Goal: Subscribe to service/newsletter

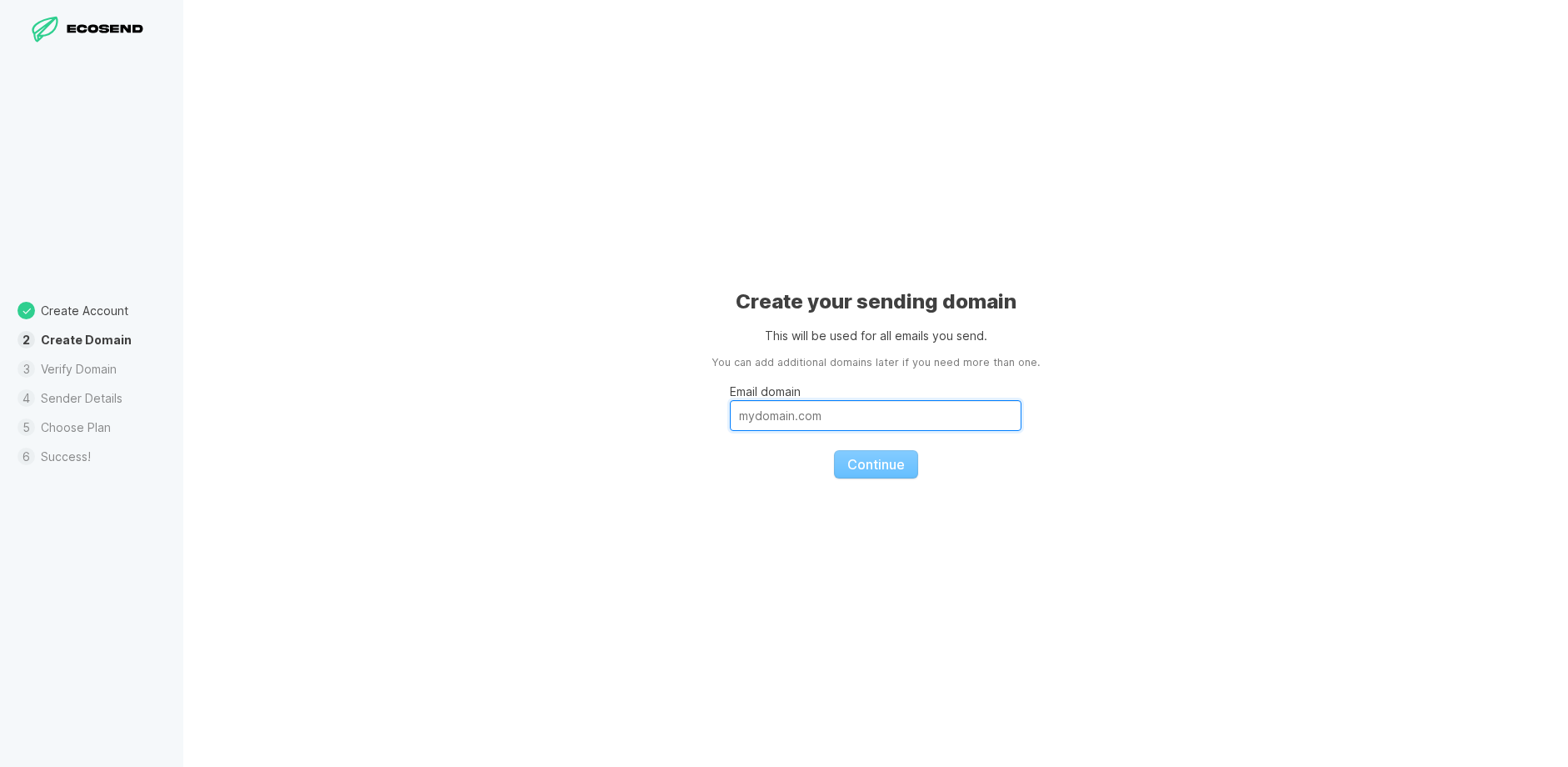
click at [797, 402] on input "Email domain" at bounding box center [876, 415] width 292 height 31
paste input "F*9zd-*Uf*vv"y4"
type input "F*9zd-*Uf*vv"y4"
click at [831, 413] on input "Email domain" at bounding box center [876, 415] width 292 height 31
paste input "[DOMAIN_NAME]"
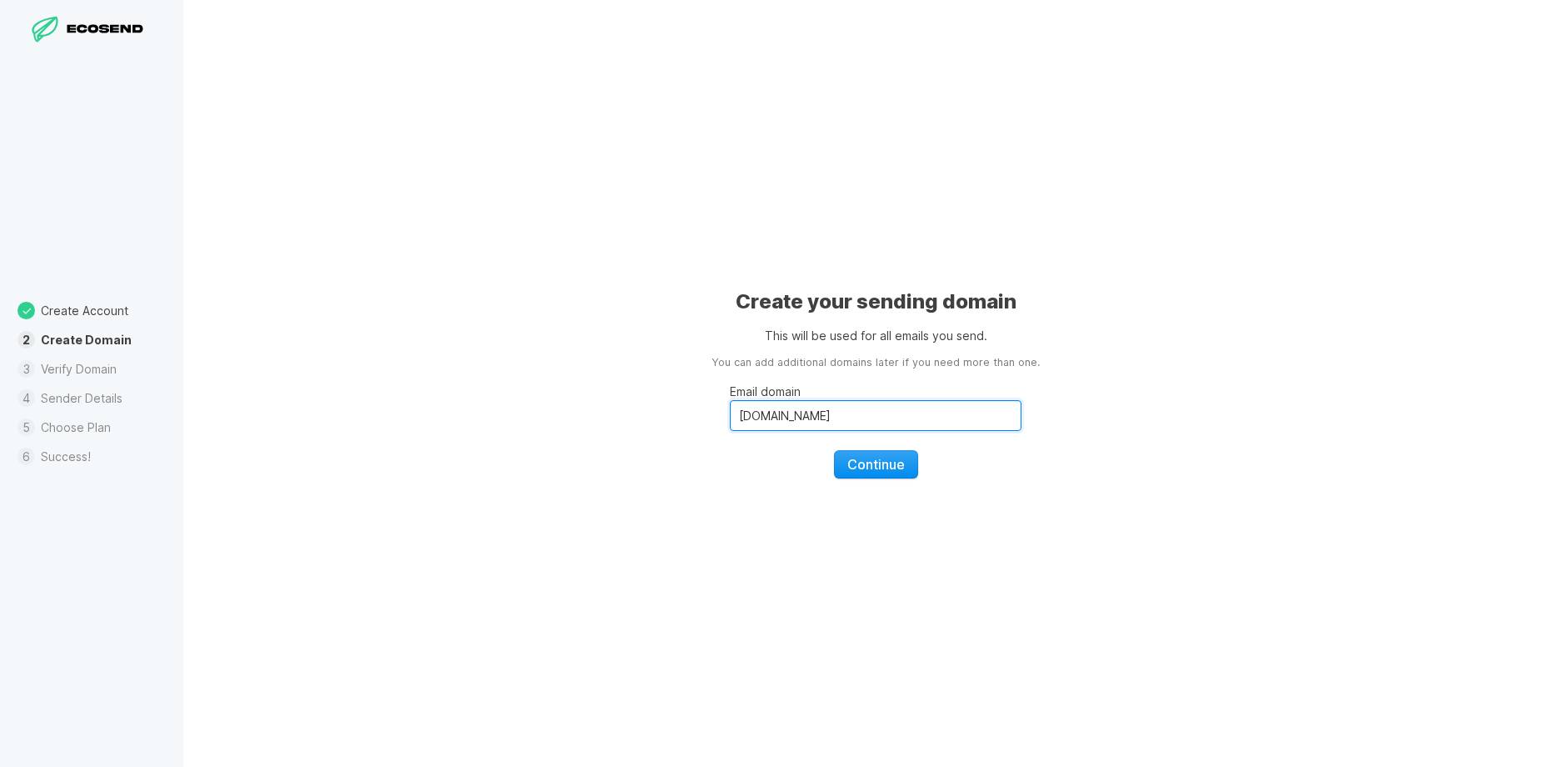
type input "[DOMAIN_NAME]"
click at [885, 456] on span "Continue" at bounding box center [876, 464] width 58 height 17
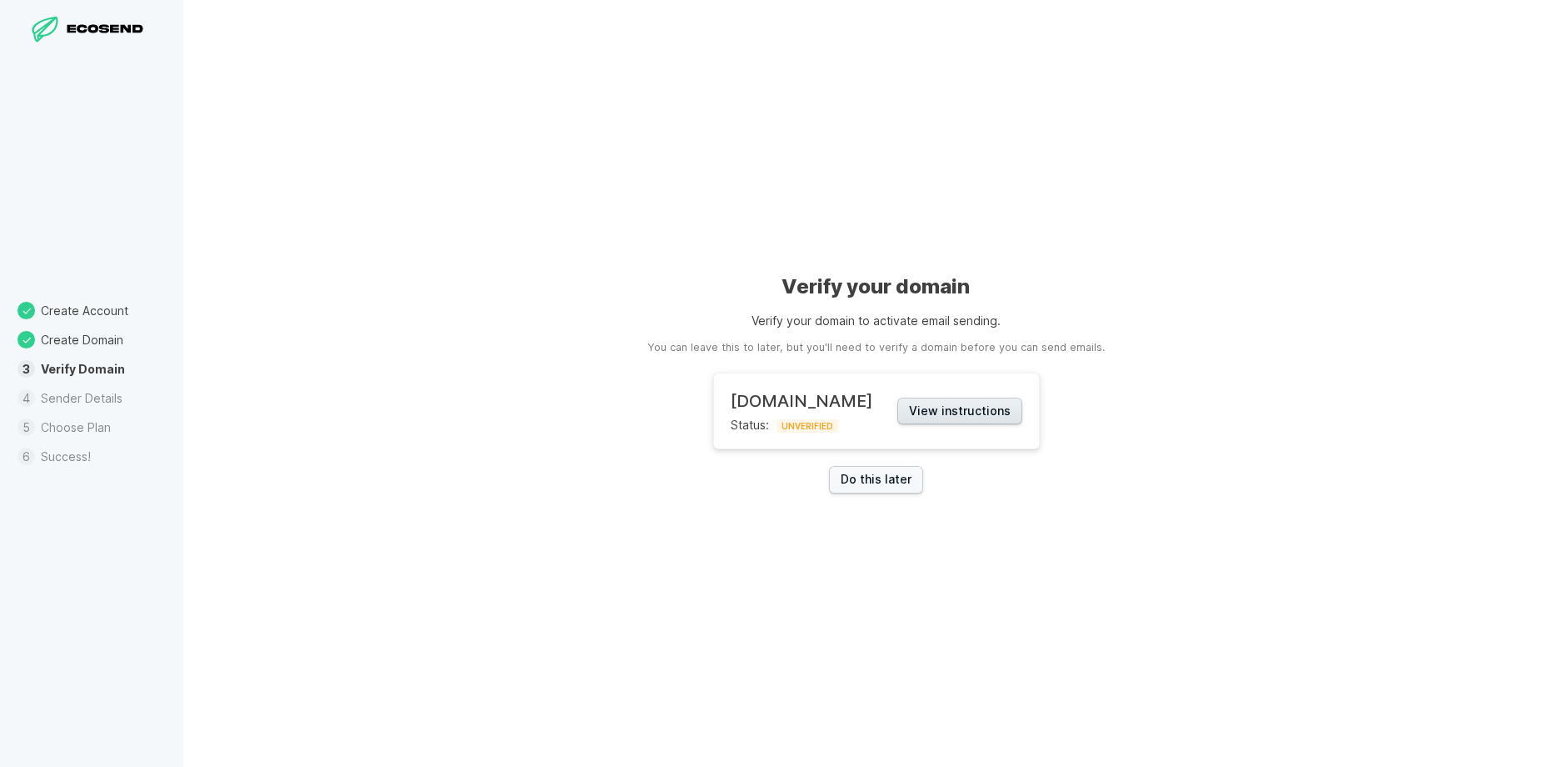
click at [1000, 409] on button "View instructions" at bounding box center [960, 412] width 125 height 28
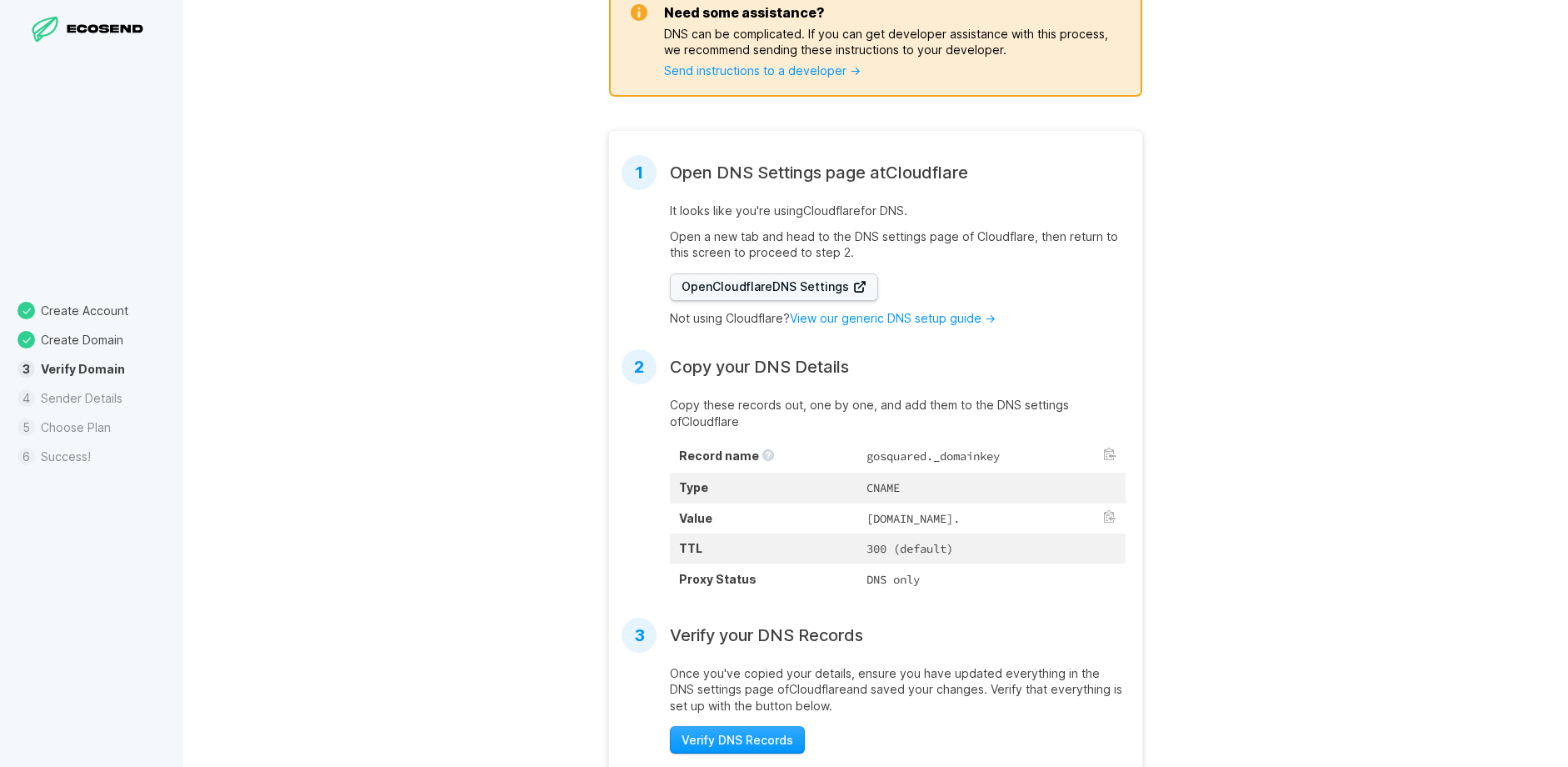
scroll to position [343, 0]
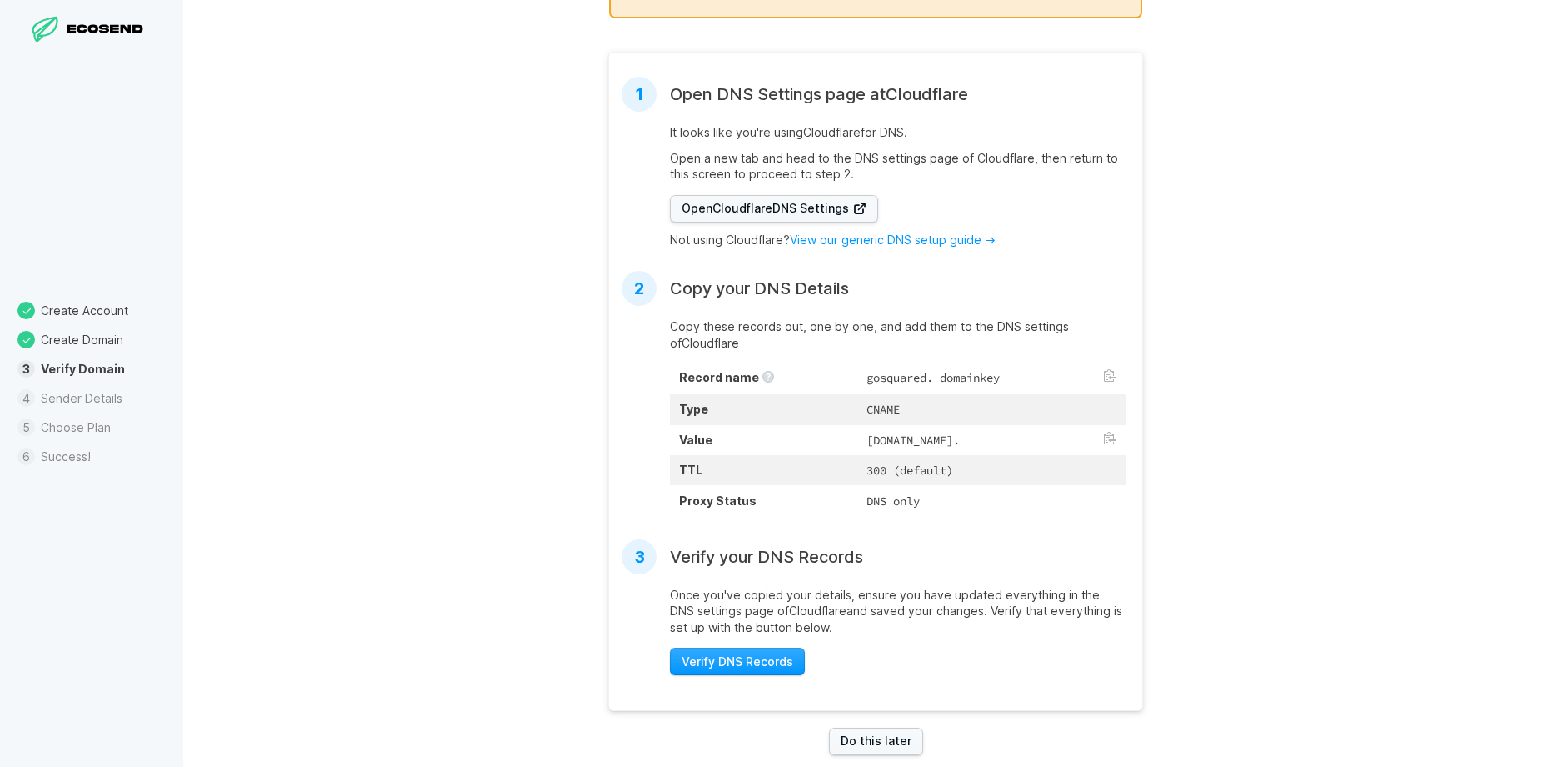
click at [881, 451] on td "[DOMAIN_NAME]." at bounding box center [992, 440] width 268 height 30
click at [1114, 441] on button at bounding box center [1110, 438] width 14 height 14
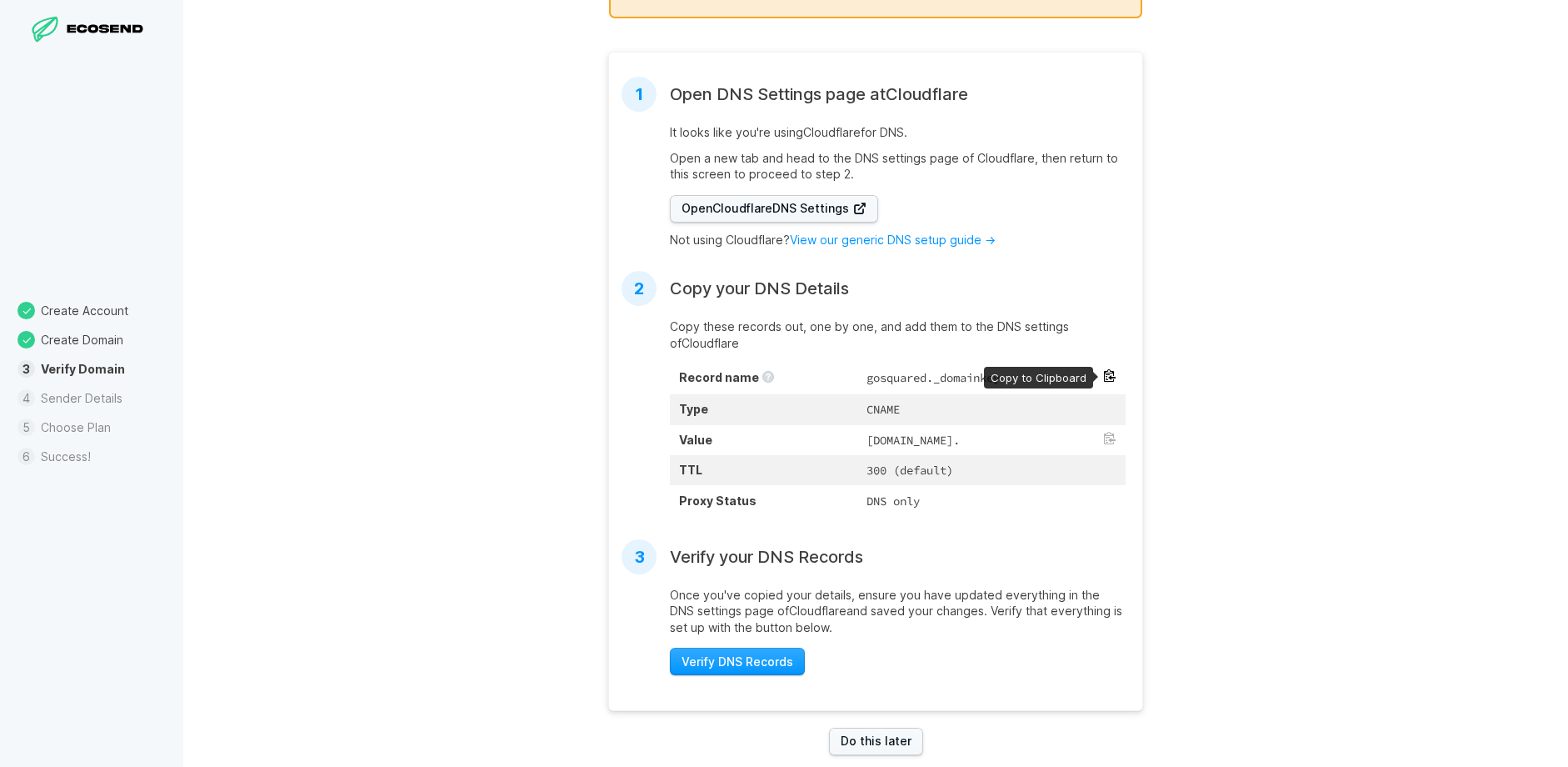
click at [1111, 376] on button at bounding box center [1110, 376] width 14 height 14
click at [1106, 436] on button at bounding box center [1110, 438] width 14 height 14
click at [727, 670] on span "Verify DNS Records" at bounding box center [738, 661] width 112 height 17
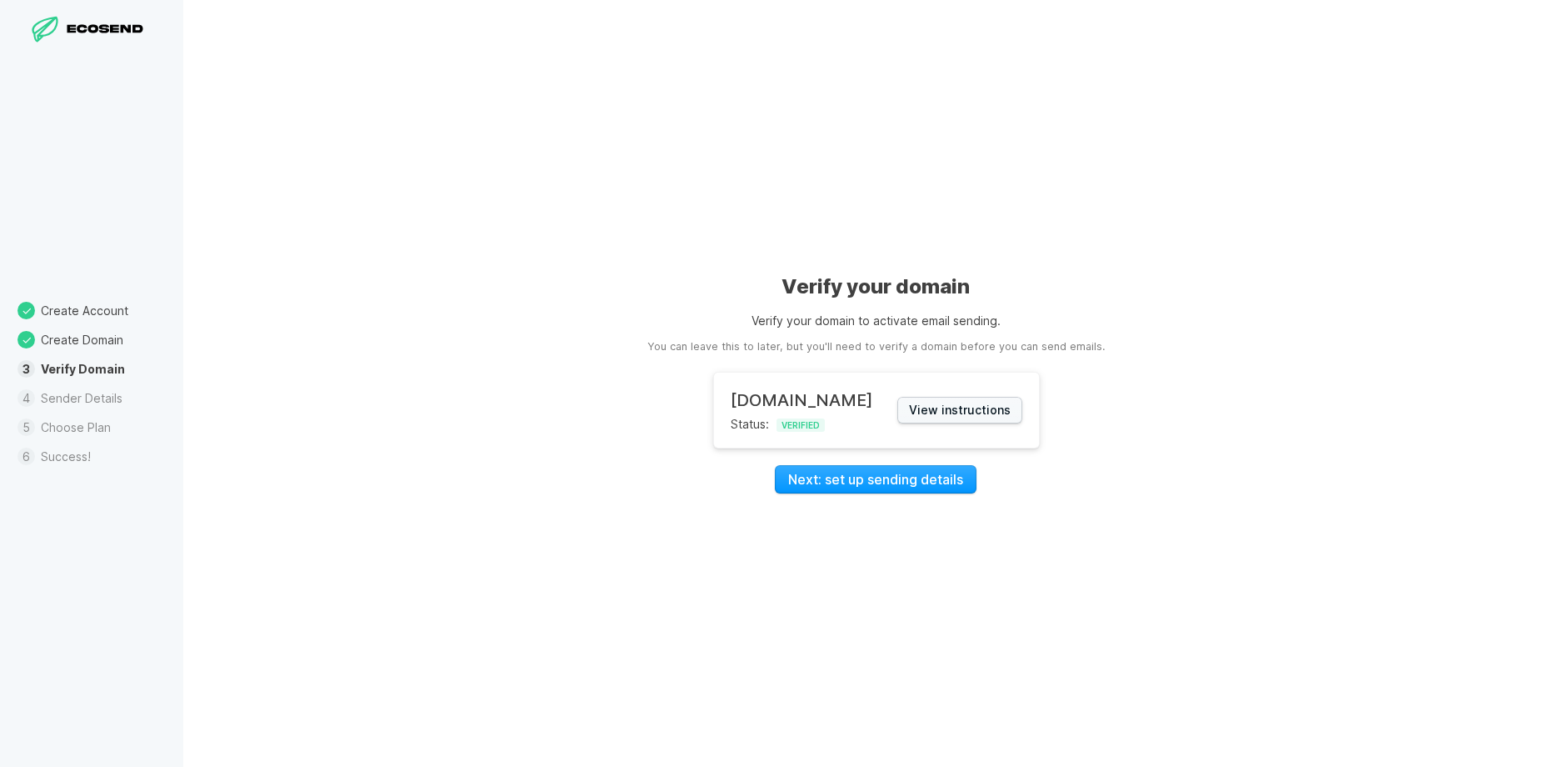
scroll to position [0, 0]
click at [938, 471] on link "Next: set up sending details" at bounding box center [876, 479] width 202 height 28
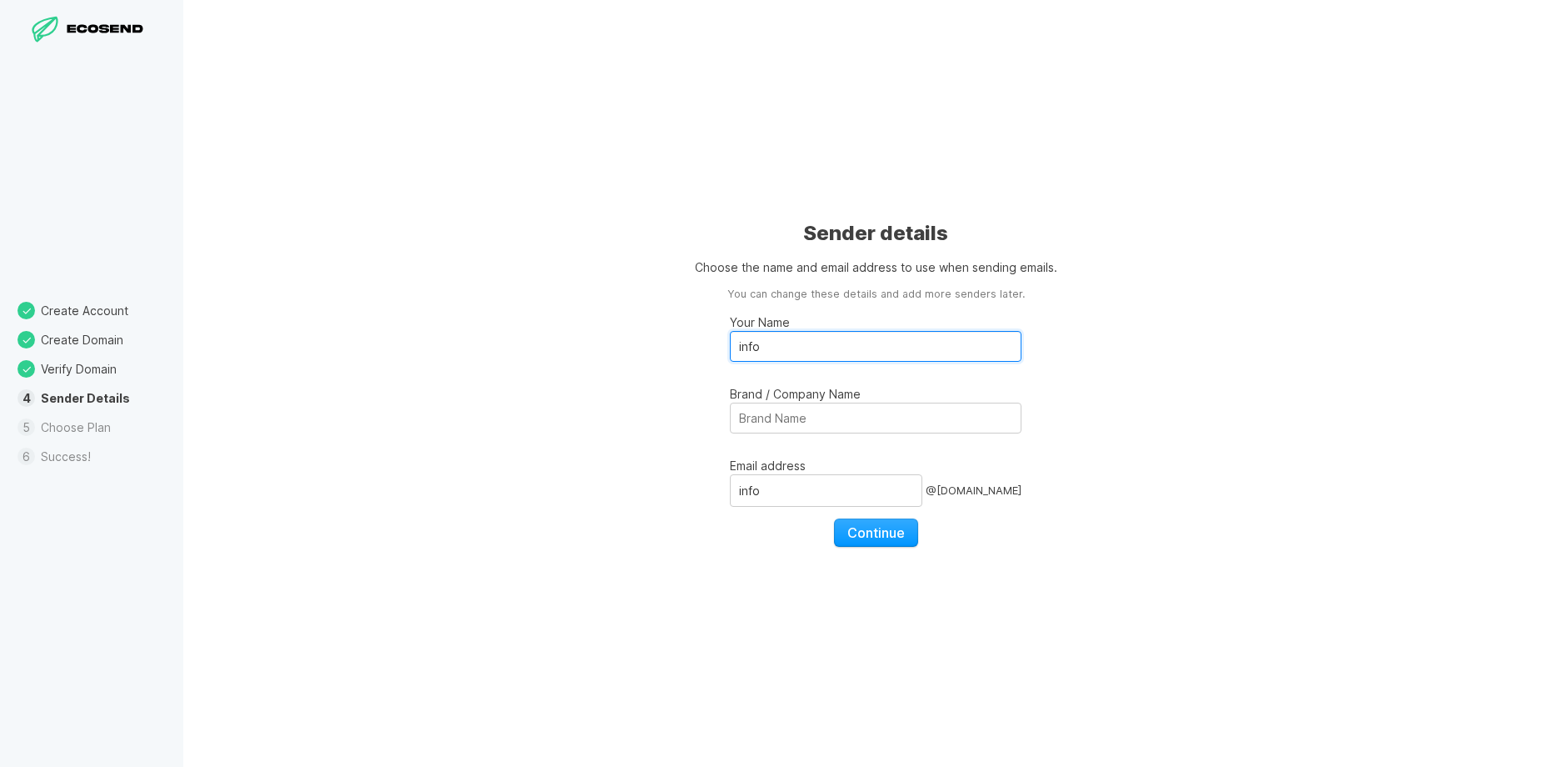
click at [909, 345] on input "info" at bounding box center [876, 346] width 292 height 31
paste input "[PERSON_NAME]"
type input "[PERSON_NAME]"
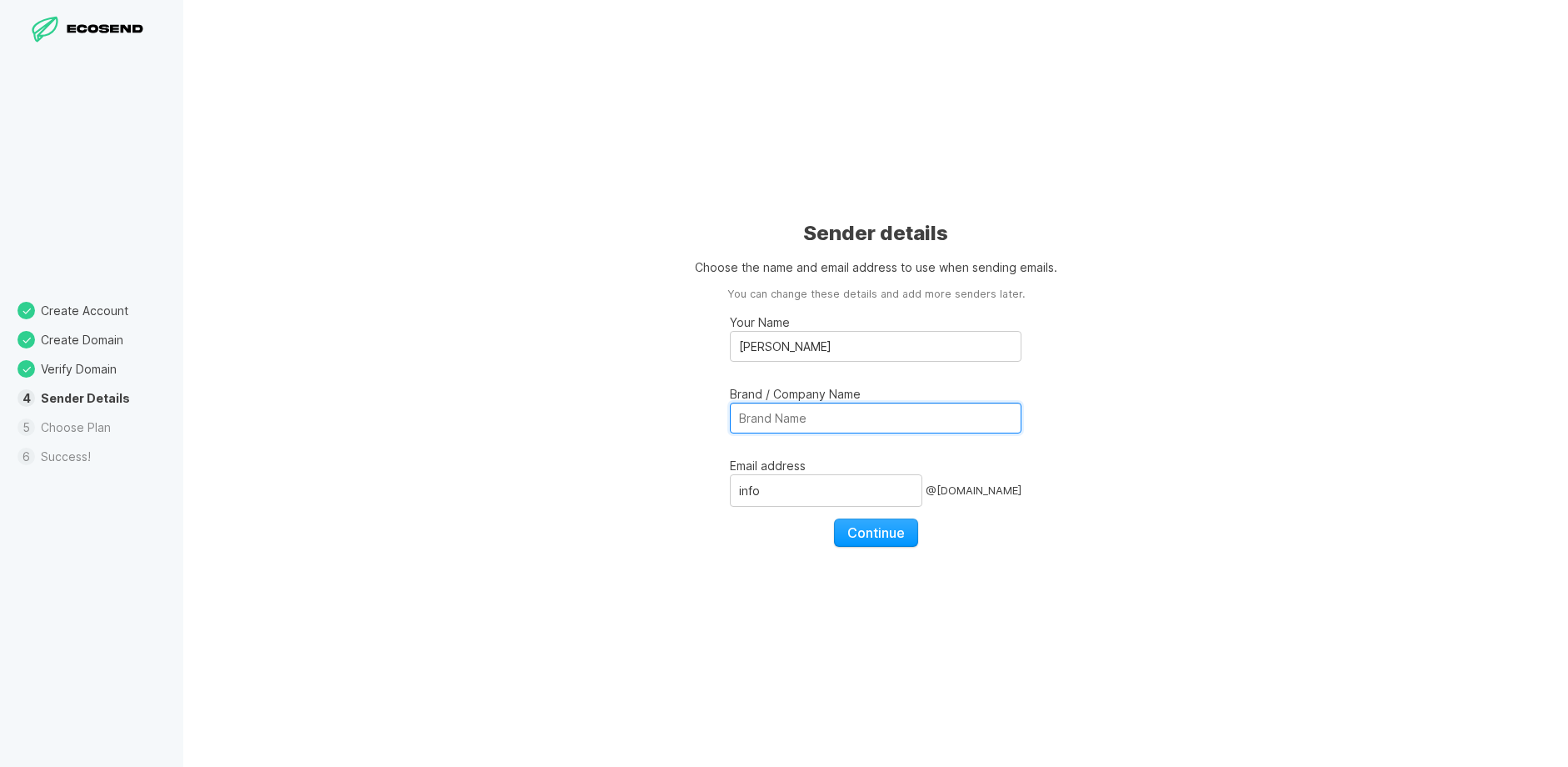
click at [745, 420] on input "Brand / Company Name" at bounding box center [876, 418] width 292 height 31
paste input "Highland Environment Forum"
click at [745, 420] on input "Highland Environment Forum" at bounding box center [876, 418] width 292 height 31
type input "Highland Environment Forum"
click at [874, 520] on button "Continue" at bounding box center [876, 532] width 85 height 28
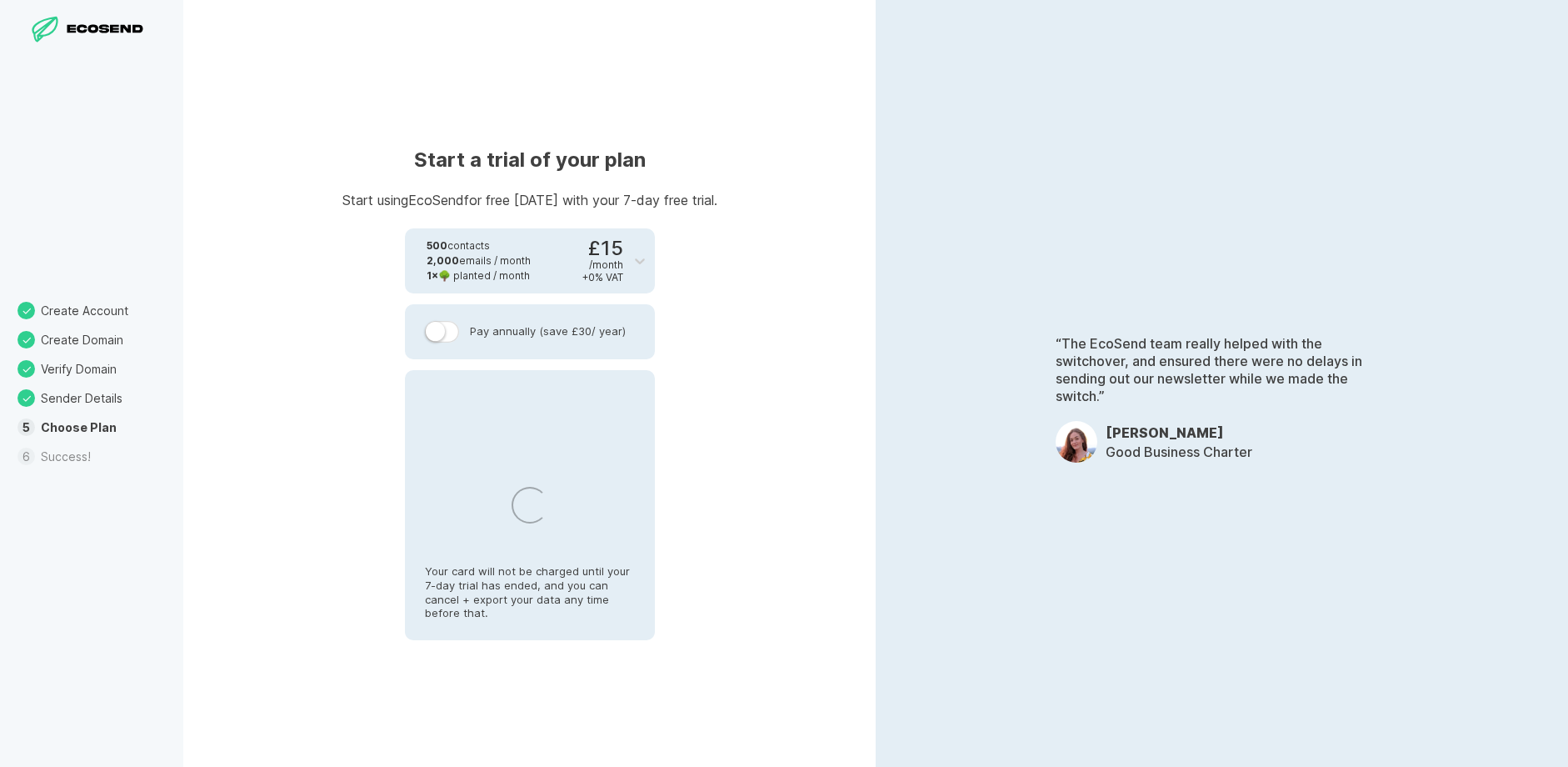
select select "GB"
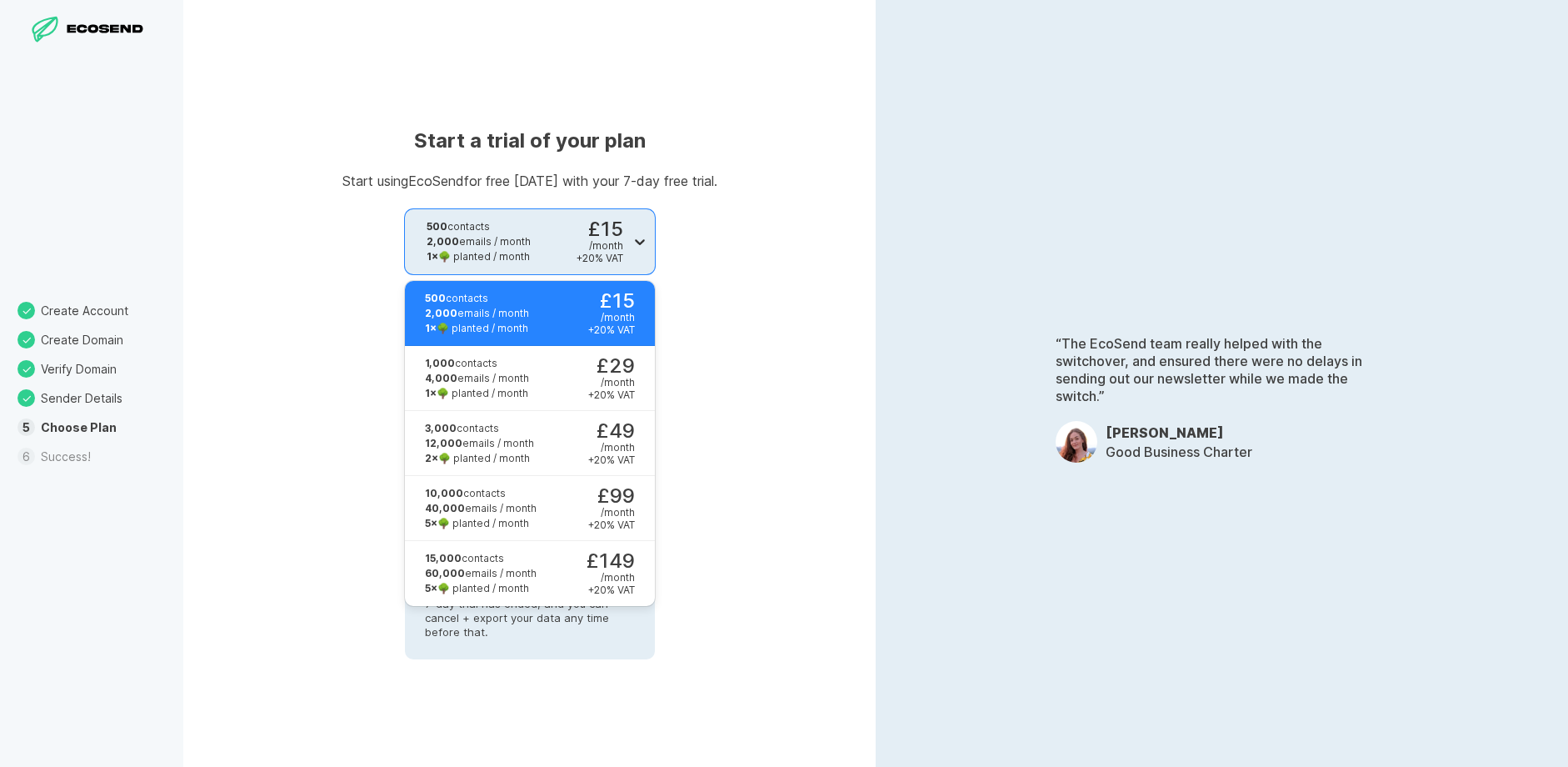
click at [637, 237] on icon at bounding box center [640, 242] width 17 height 17
click at [561, 365] on div "1,000 contacts 4,000 emails / month 1 × 🌳 planted / month £29 / month + 20 % VAT" at bounding box center [520, 378] width 230 height 65
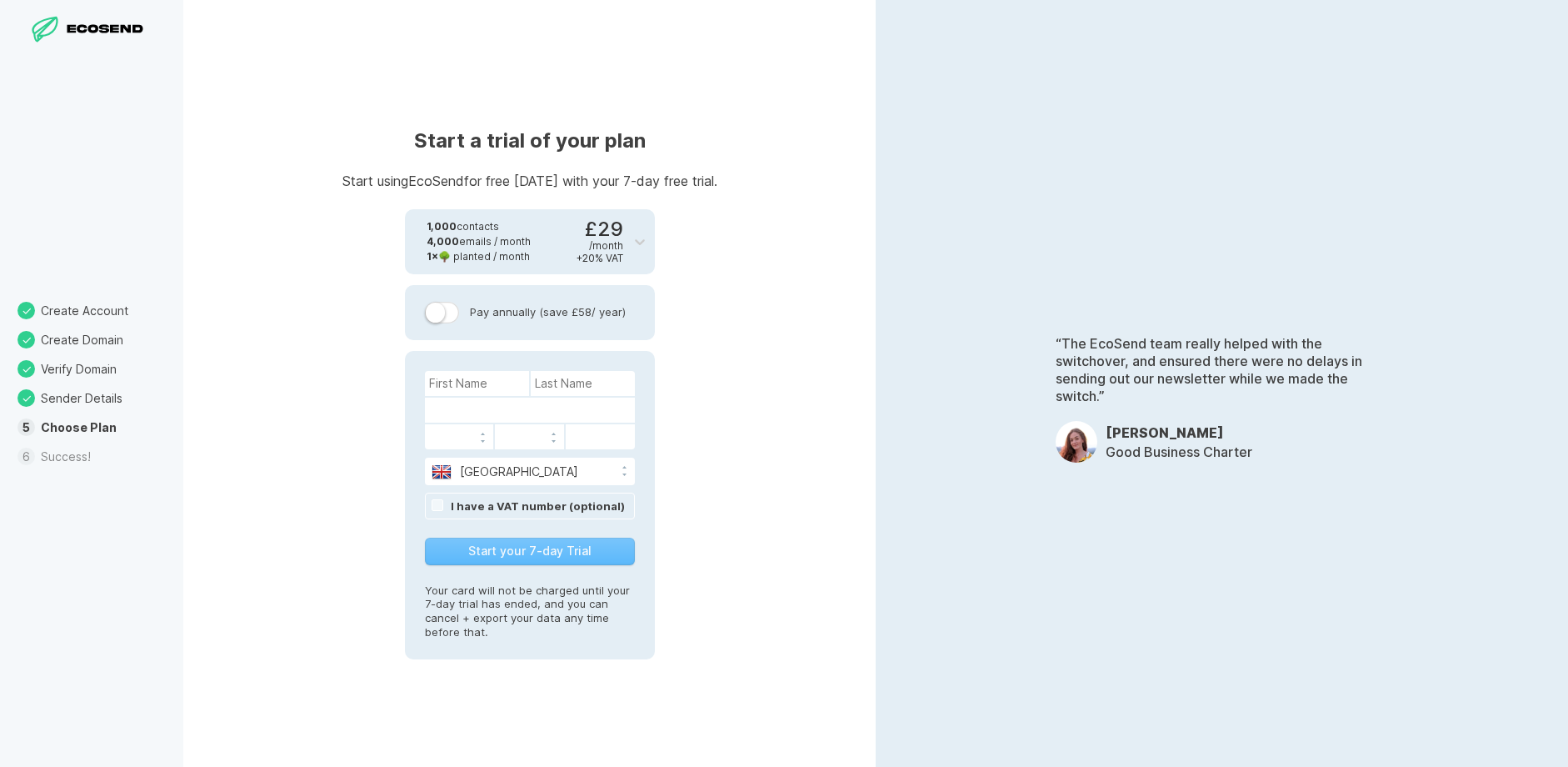
click at [454, 312] on label at bounding box center [443, 312] width 35 height 22
click at [0, 0] on input "Pay annually (save £58 / year)" at bounding box center [0, 0] width 0 height 0
click at [453, 378] on input at bounding box center [477, 383] width 104 height 25
type input "[PERSON_NAME]"
type input "Pond"
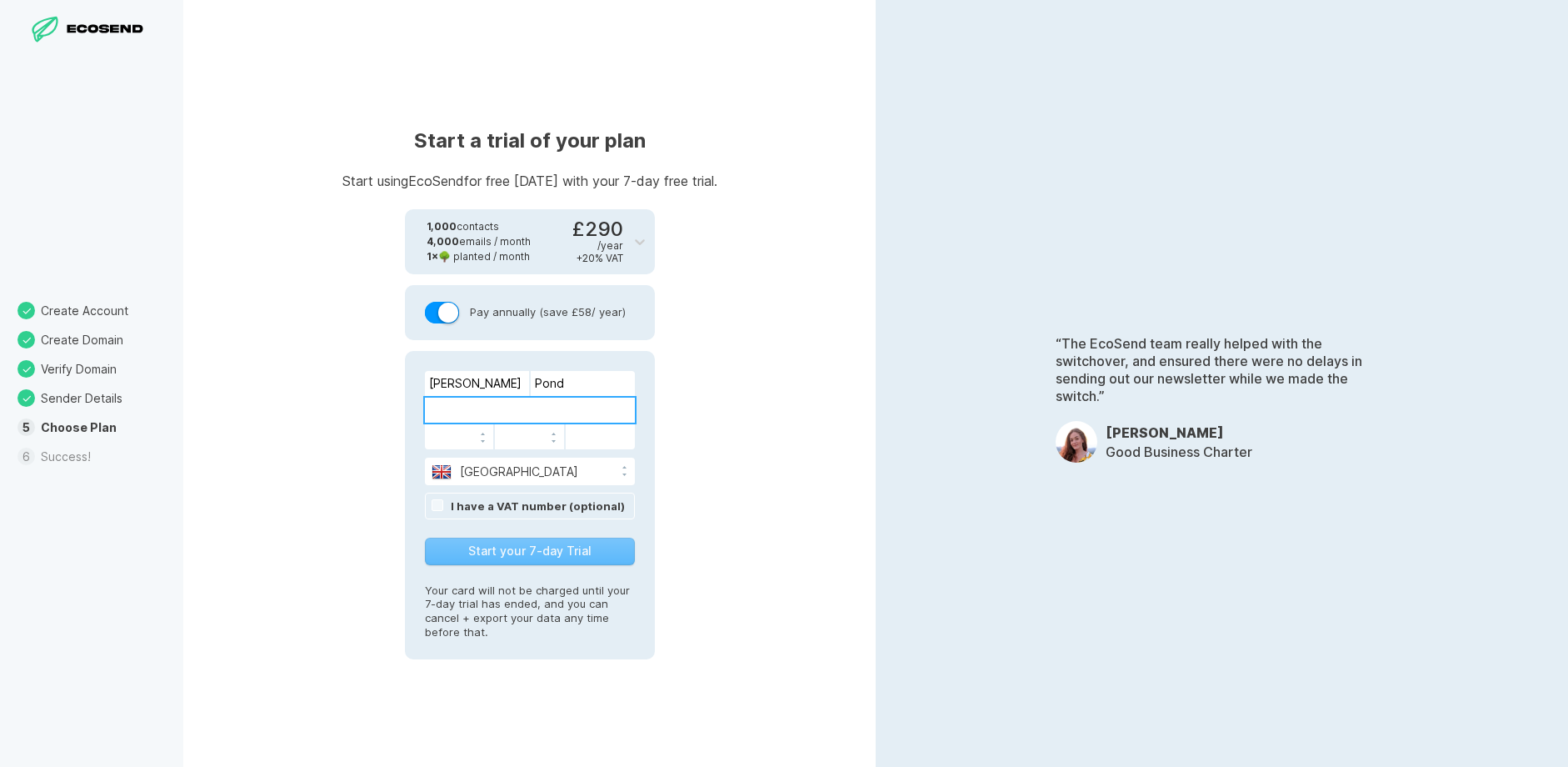
click at [801, 386] on div "Start a trial of your plan Start using EcoSend for free [DATE] with your 7-day …" at bounding box center [530, 383] width 693 height 767
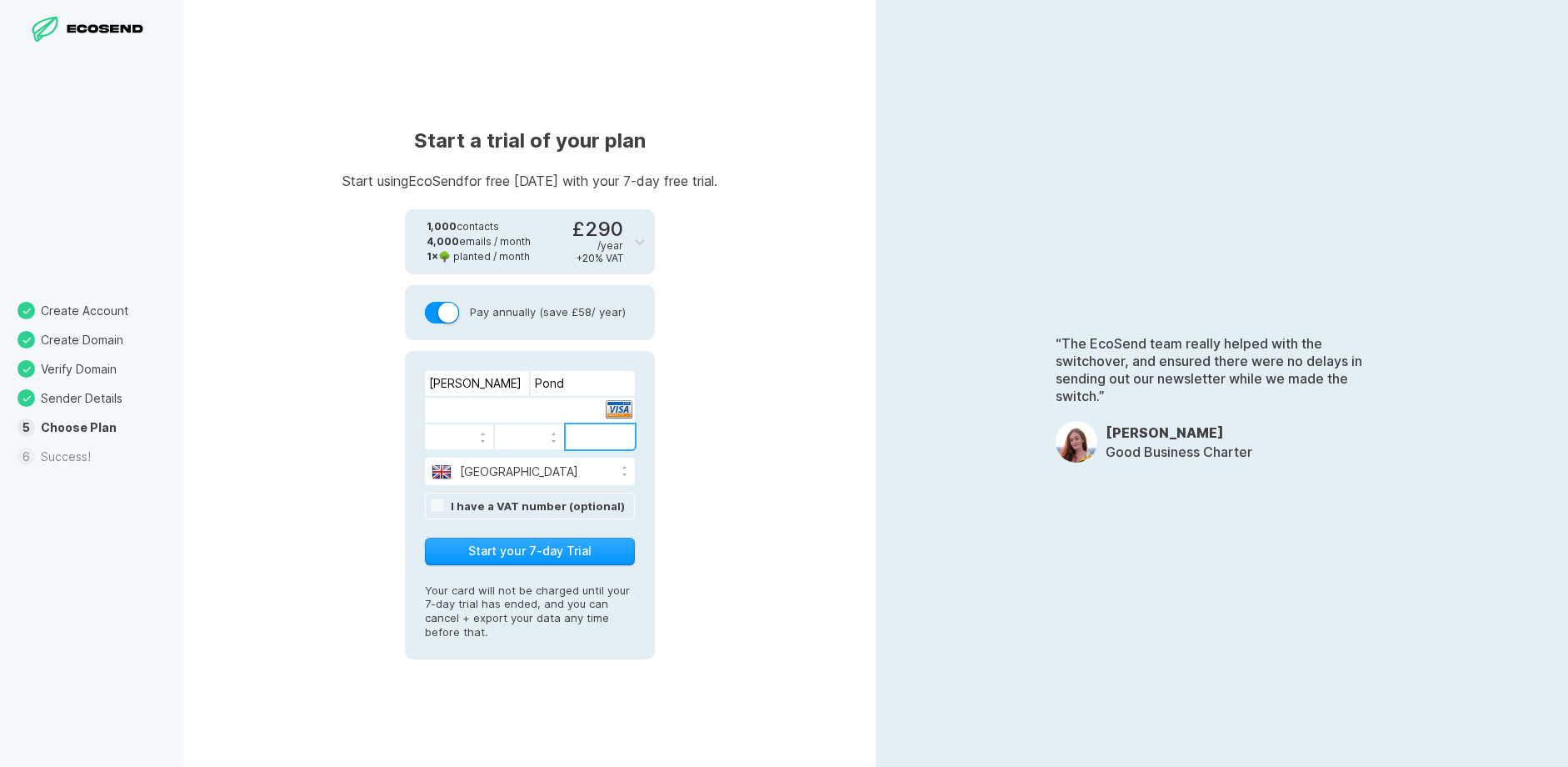
click at [502, 502] on link "I have a VAT number (optional)" at bounding box center [538, 505] width 175 height 14
paste input "SC190357"
click at [593, 546] on button "Start your 7-day Trial" at bounding box center [530, 550] width 210 height 28
click at [609, 505] on input "SC190357" at bounding box center [530, 505] width 210 height 25
click at [527, 495] on input "SC190357" at bounding box center [530, 505] width 210 height 25
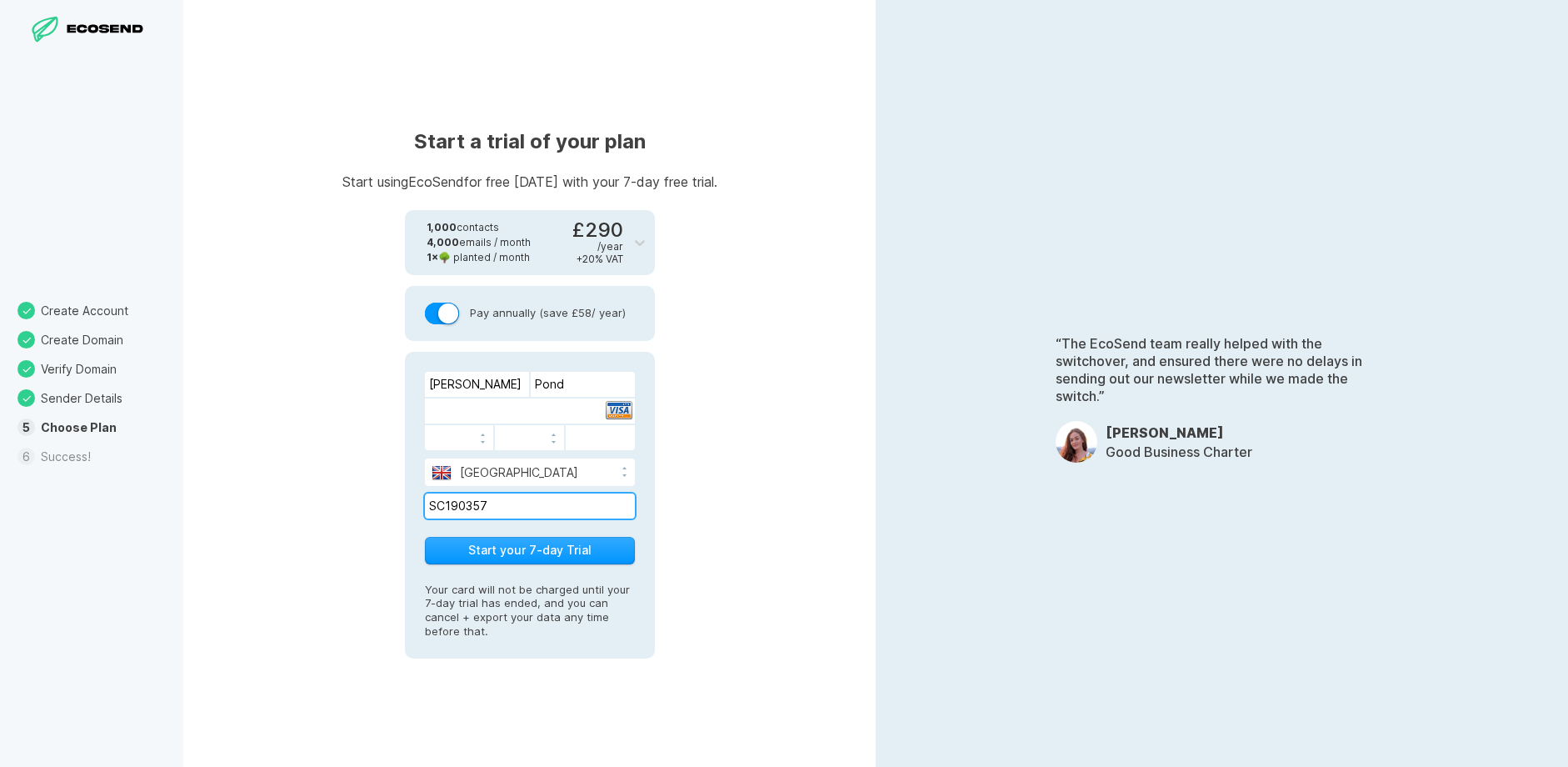
click at [527, 495] on input "SC190357" at bounding box center [530, 505] width 210 height 25
paste input "723 9446 21"
click at [430, 508] on input "723 9446 21" at bounding box center [530, 505] width 210 height 25
click at [471, 508] on input "GB723 9446 21" at bounding box center [530, 505] width 210 height 25
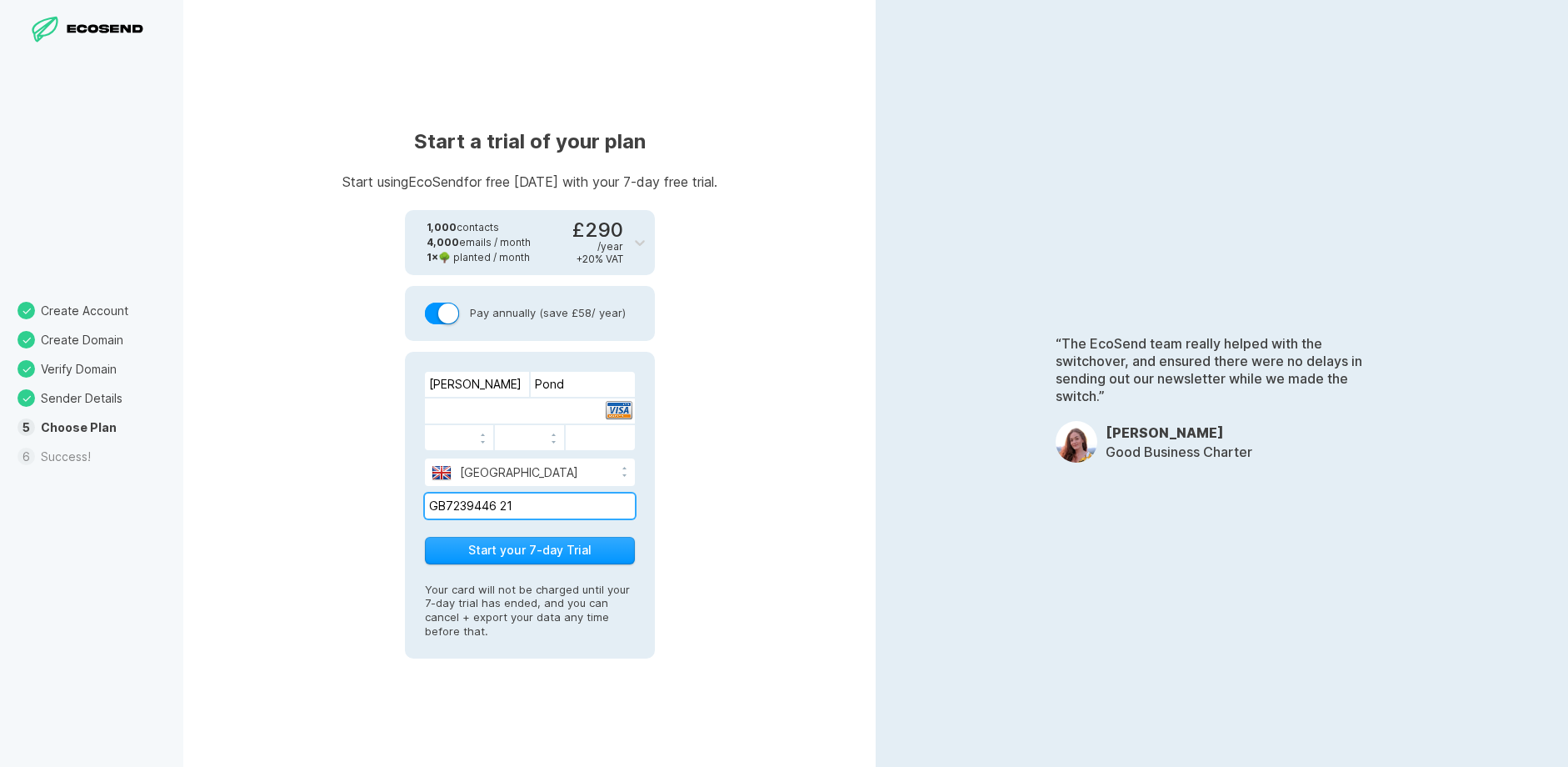
click at [501, 507] on input "GB7239446 21" at bounding box center [530, 505] width 210 height 25
type input "GB723944621"
click at [501, 548] on button "Start your 7-day Trial" at bounding box center [530, 550] width 210 height 28
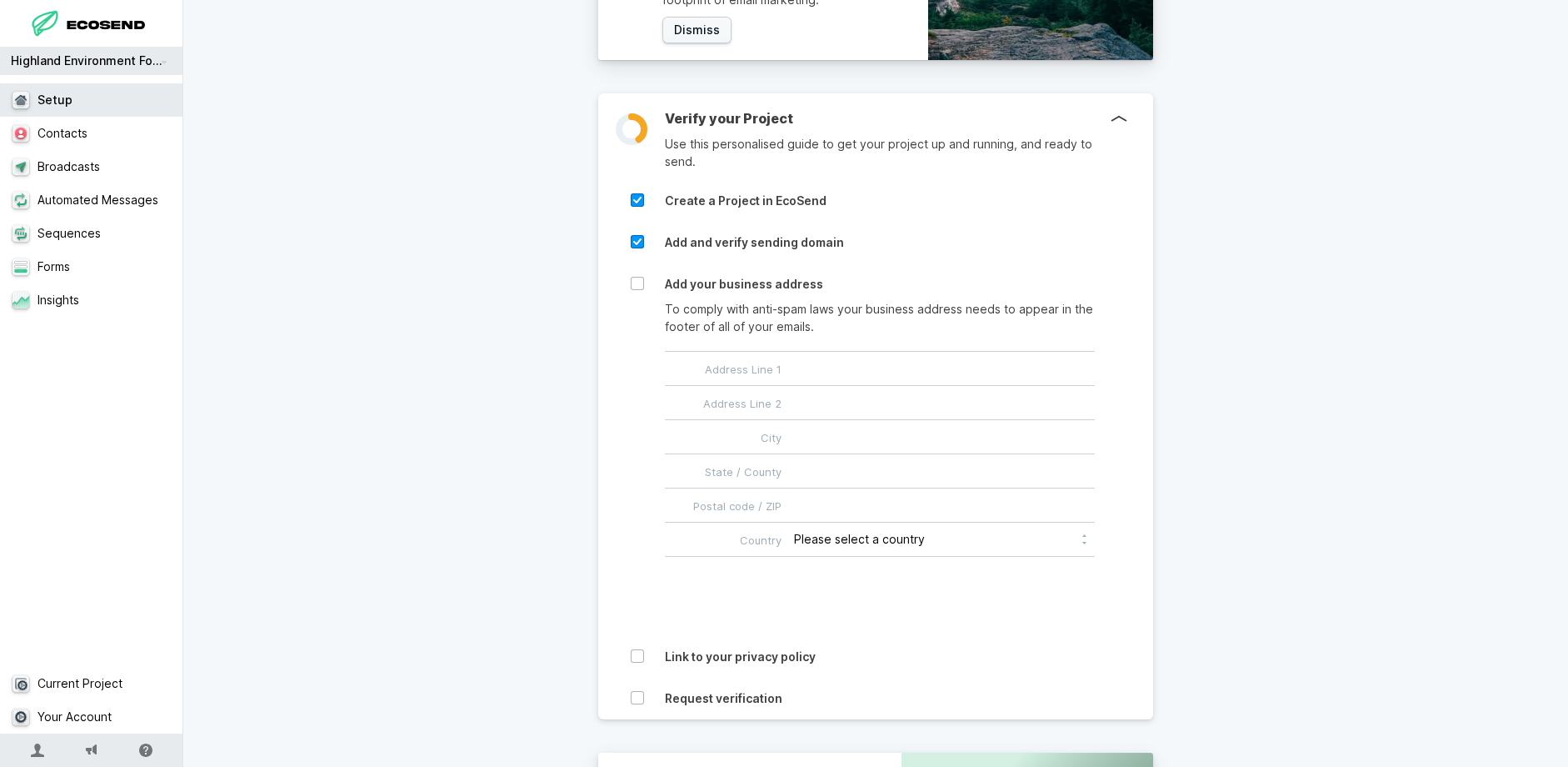
scroll to position [461, 0]
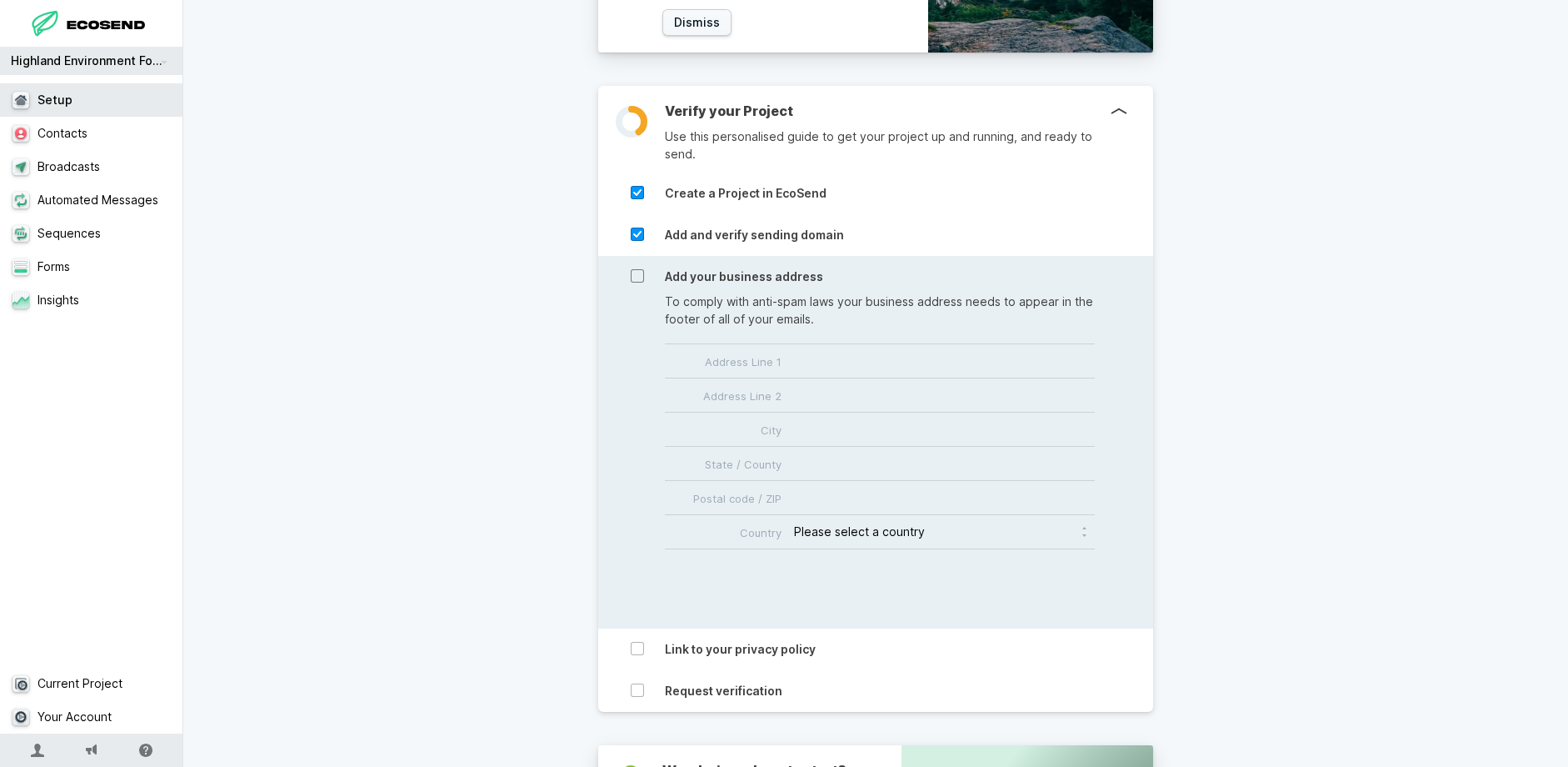
click at [634, 274] on icon at bounding box center [637, 276] width 14 height 14
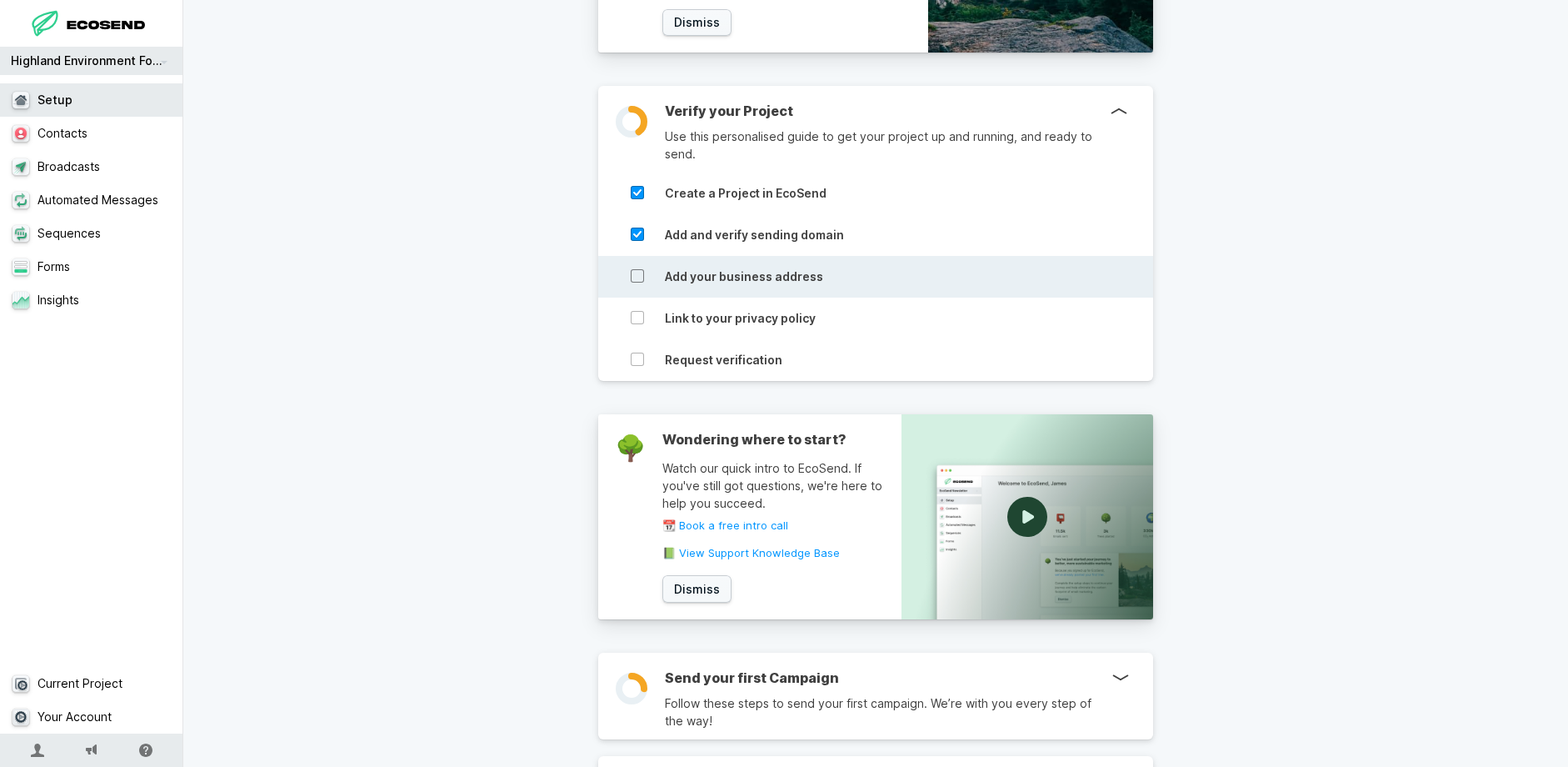
click at [635, 280] on icon at bounding box center [637, 276] width 14 height 14
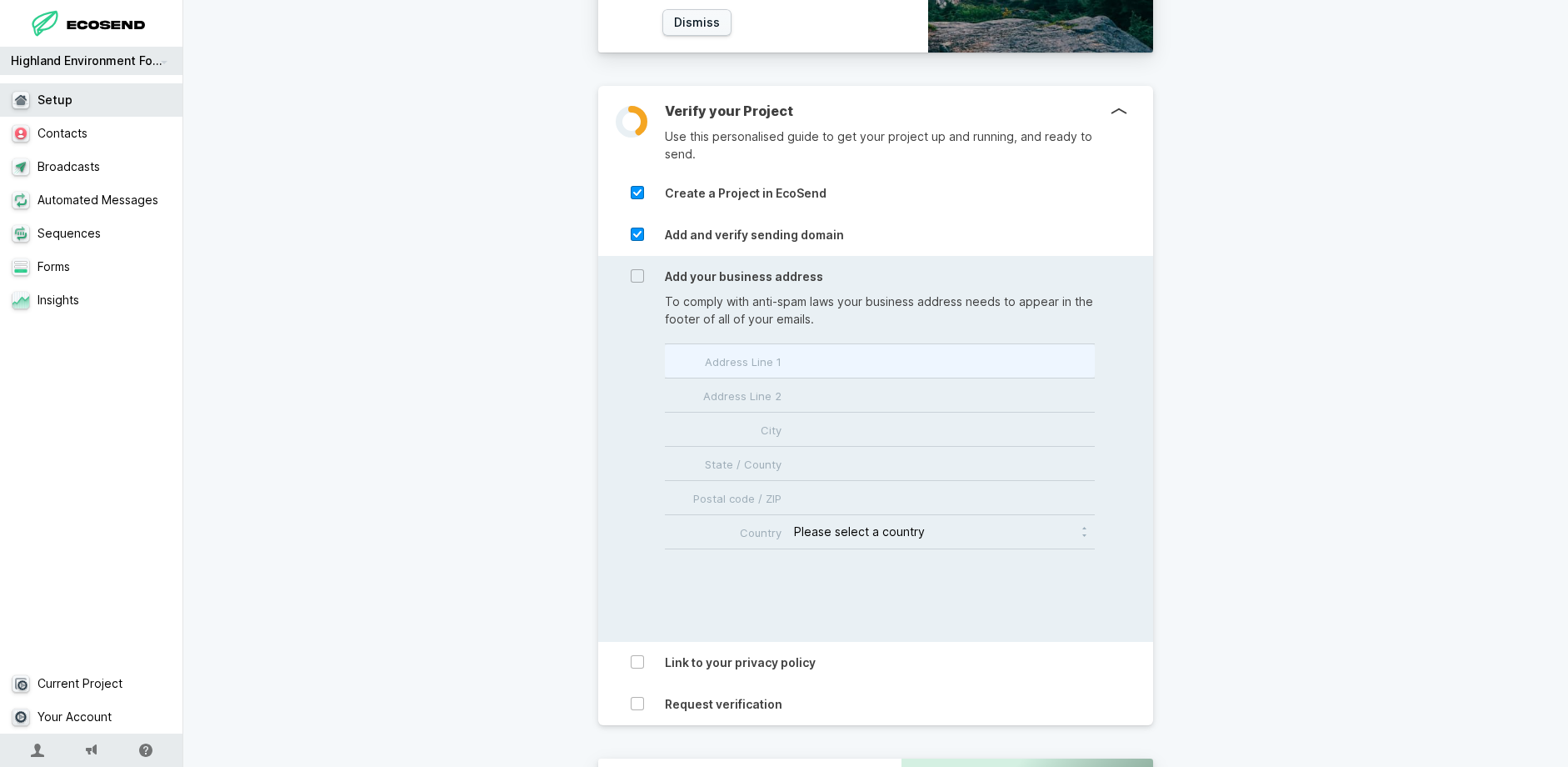
click at [729, 355] on input "Address Line 1" at bounding box center [880, 361] width 430 height 33
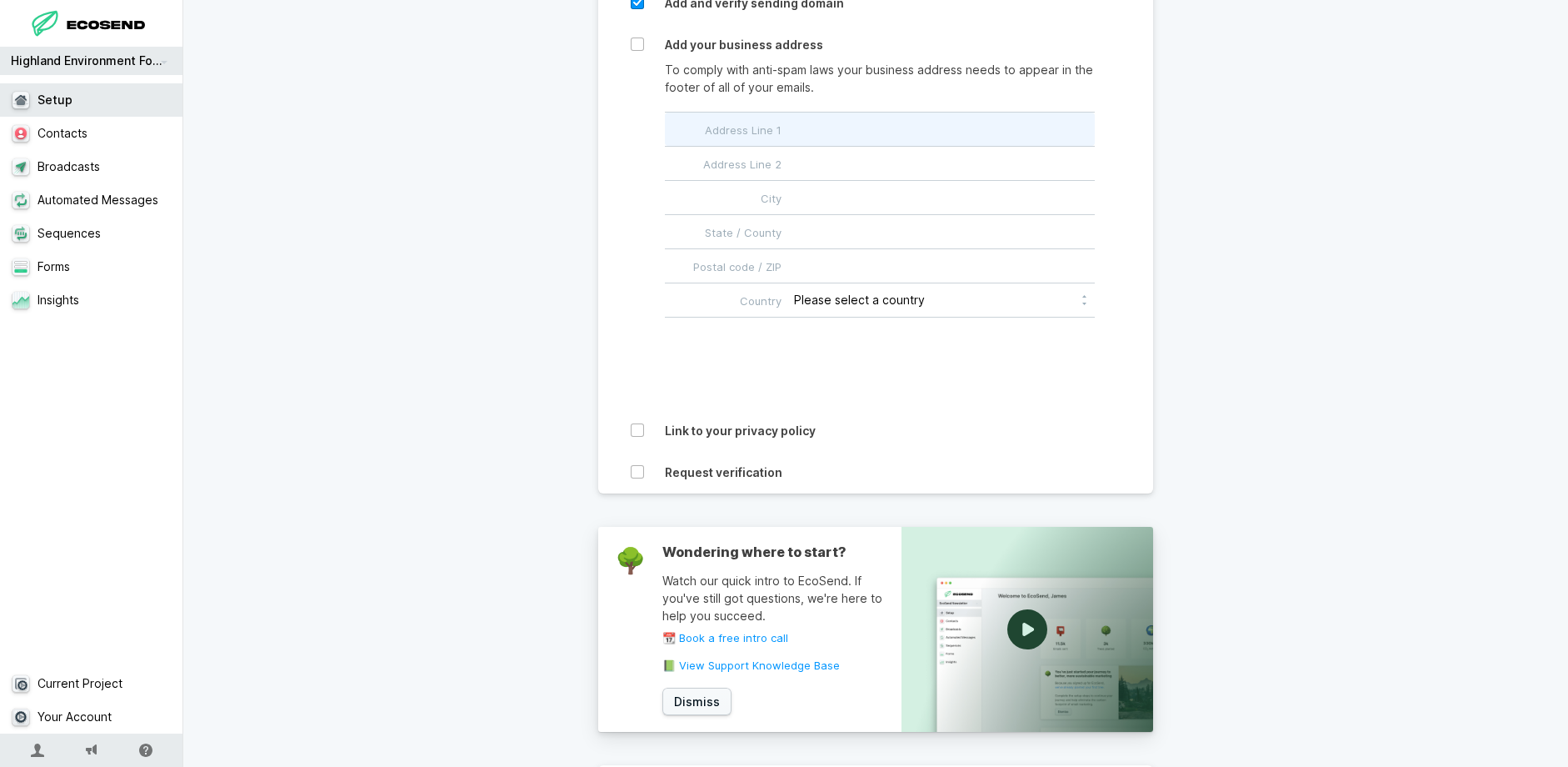
scroll to position [694, 0]
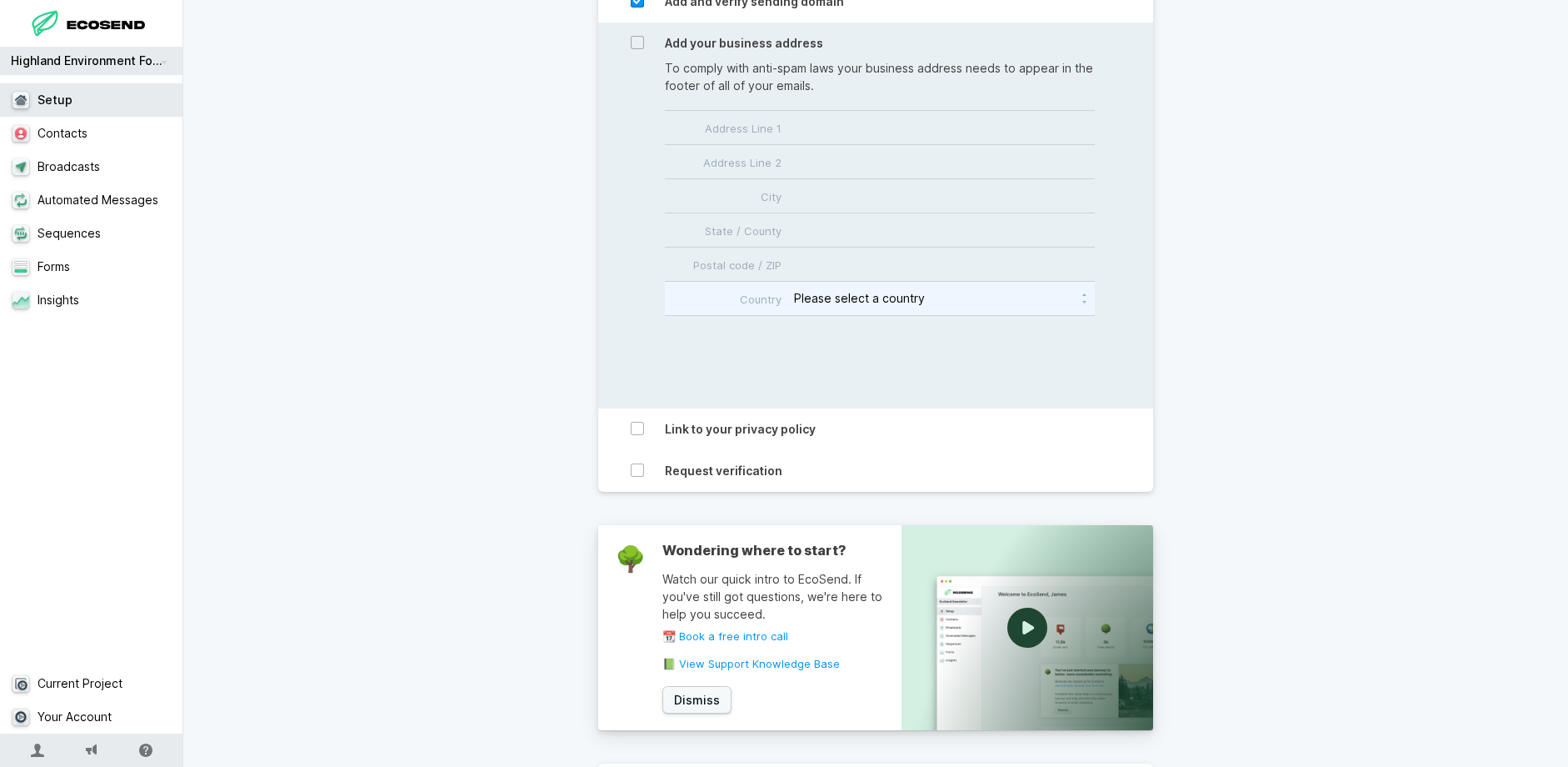
click at [795, 282] on select "Please select a country [GEOGRAPHIC_DATA] [GEOGRAPHIC_DATA] [GEOGRAPHIC_DATA] […" at bounding box center [945, 299] width 301 height 33
select select "GB"
click option "[GEOGRAPHIC_DATA]" at bounding box center [0, 0] width 0 height 0
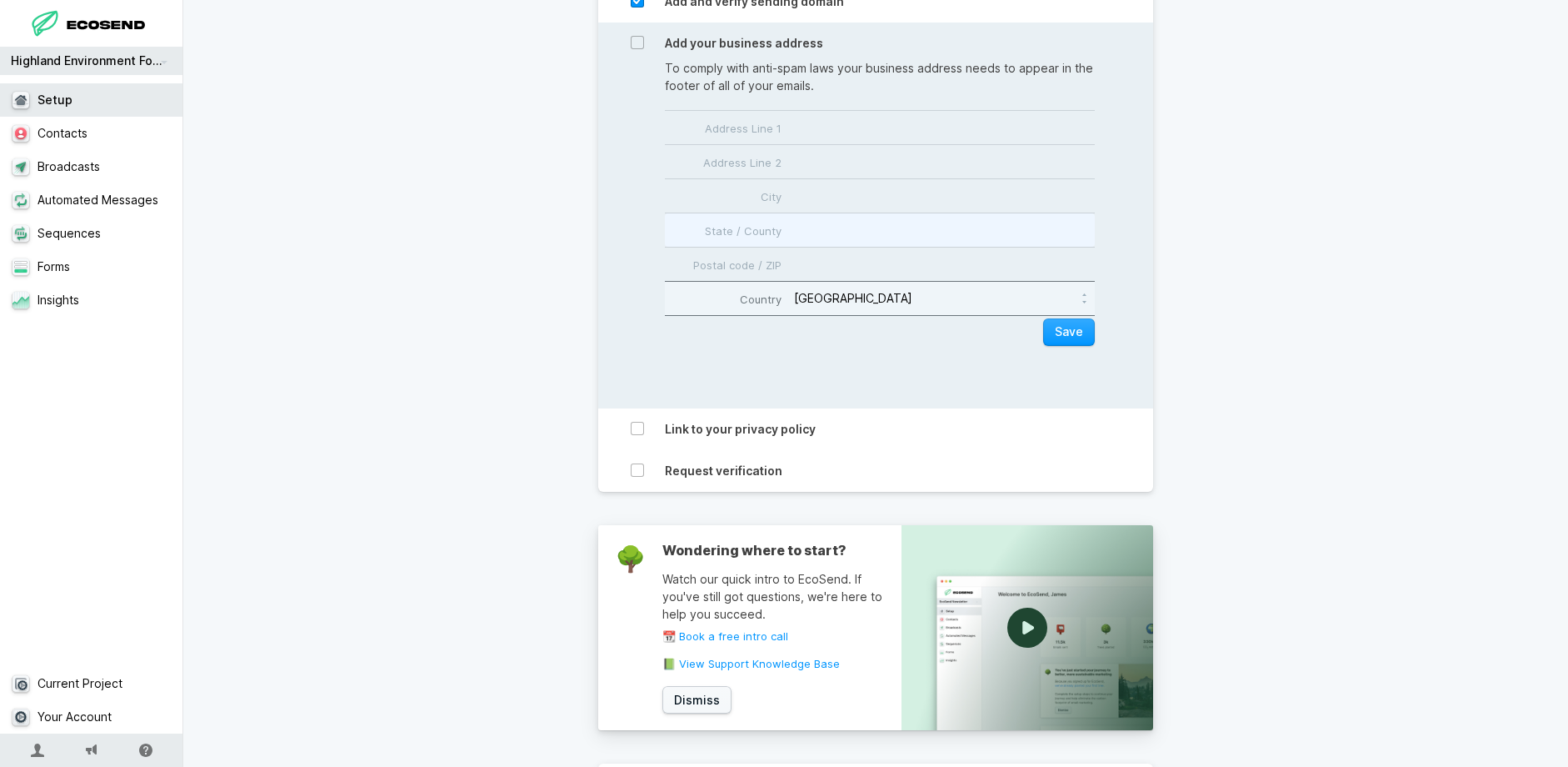
click at [850, 234] on input "State / County" at bounding box center [880, 230] width 430 height 33
click at [828, 234] on input "State / County" at bounding box center [880, 230] width 430 height 33
type input "[PERSON_NAME]"
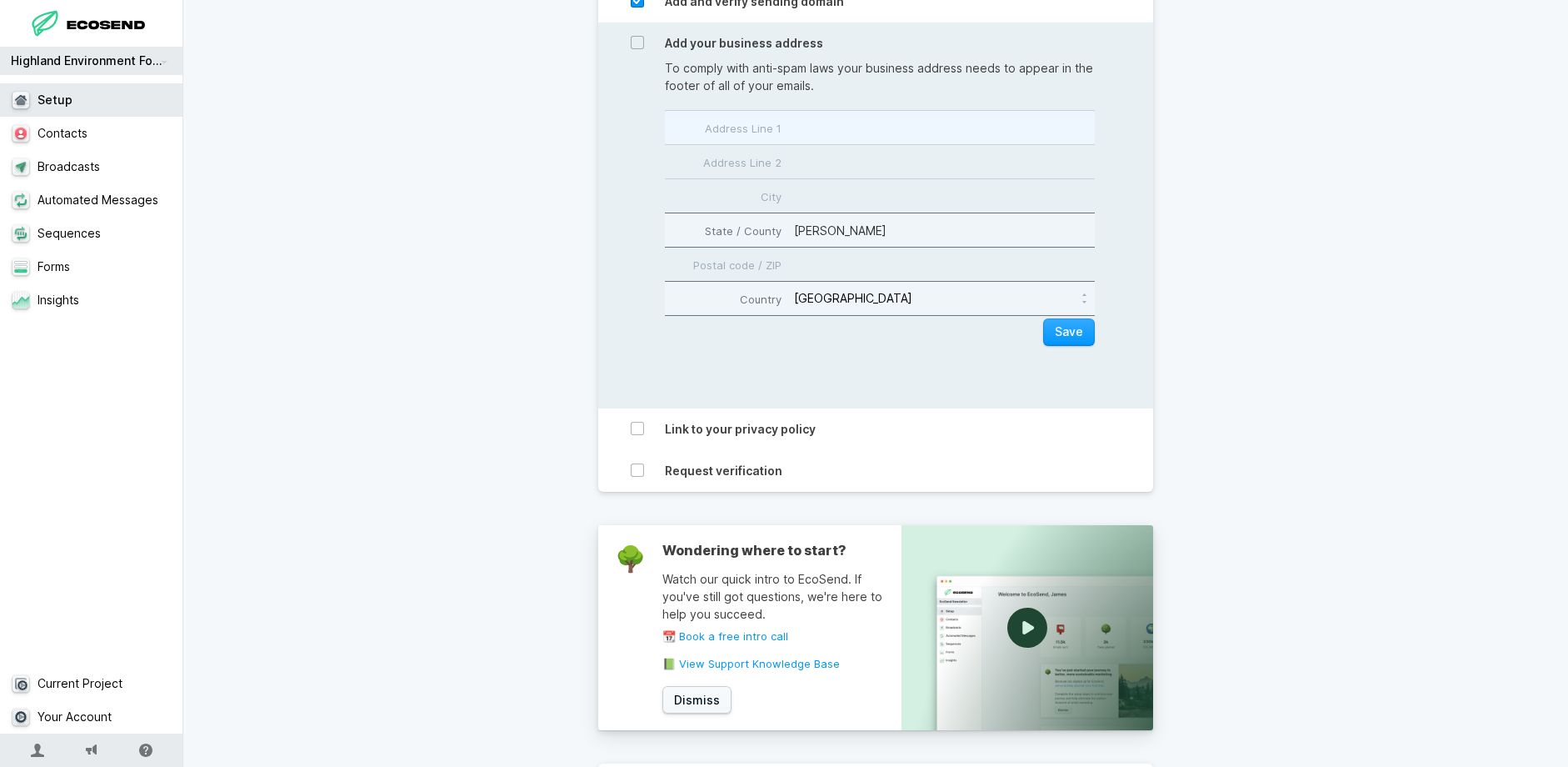
click at [856, 137] on input "Address Line 1" at bounding box center [880, 128] width 430 height 33
click at [851, 137] on input "Address Line 1" at bounding box center [880, 128] width 430 height 33
type input "Highland Environmental Forum"
click at [1074, 336] on button "Save" at bounding box center [1069, 333] width 51 height 28
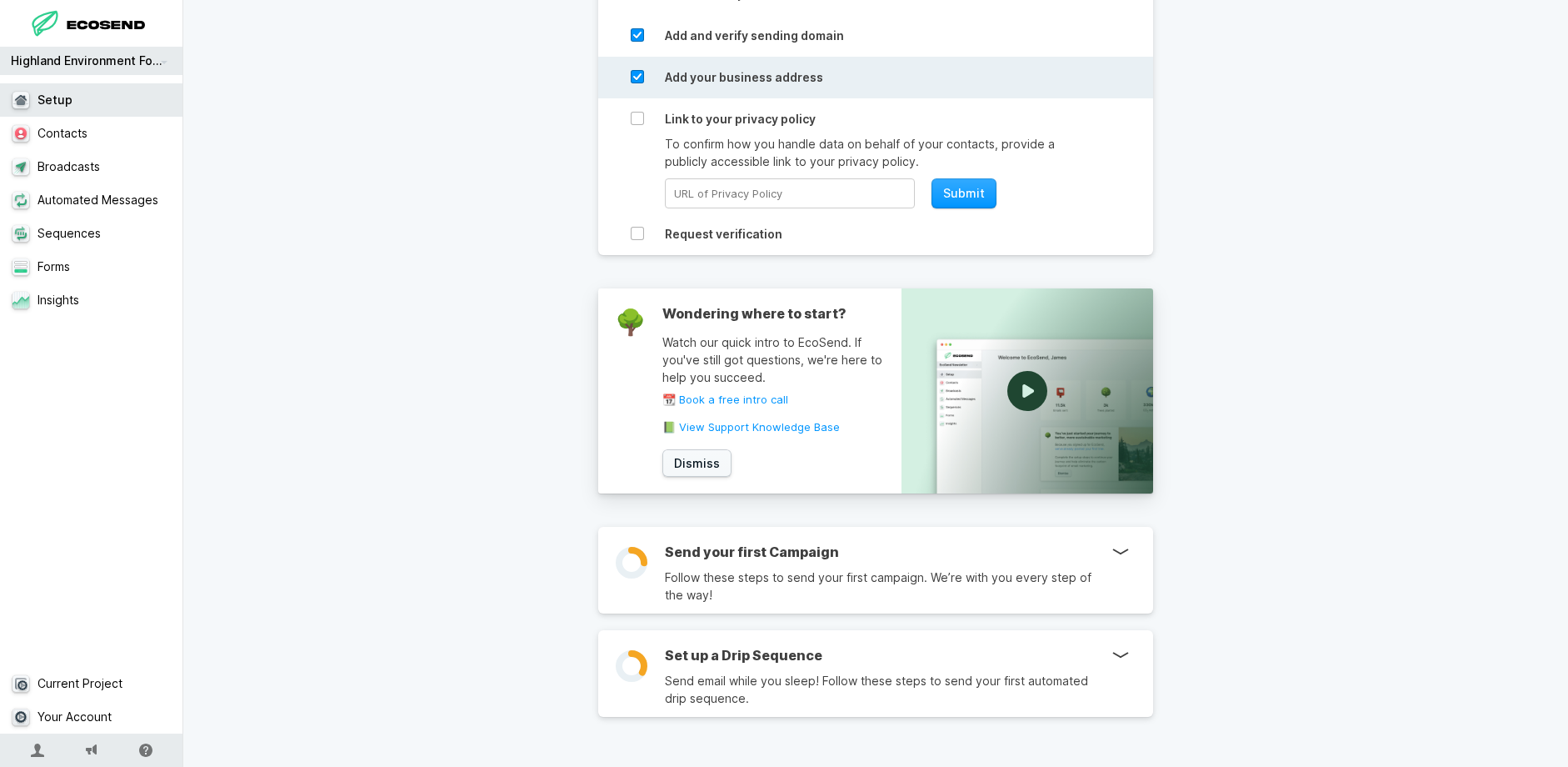
scroll to position [660, 0]
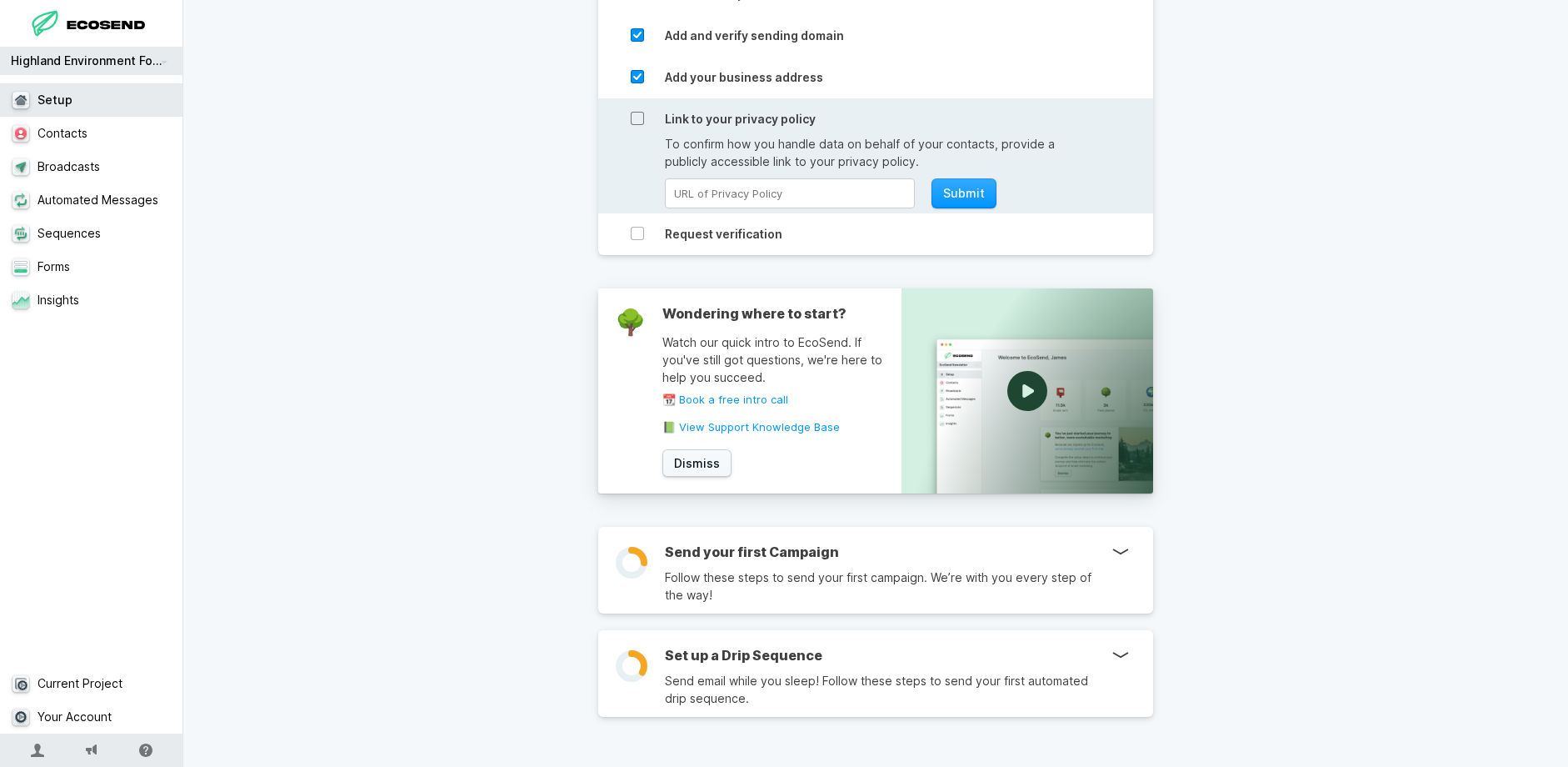
click at [642, 121] on icon at bounding box center [637, 118] width 14 height 14
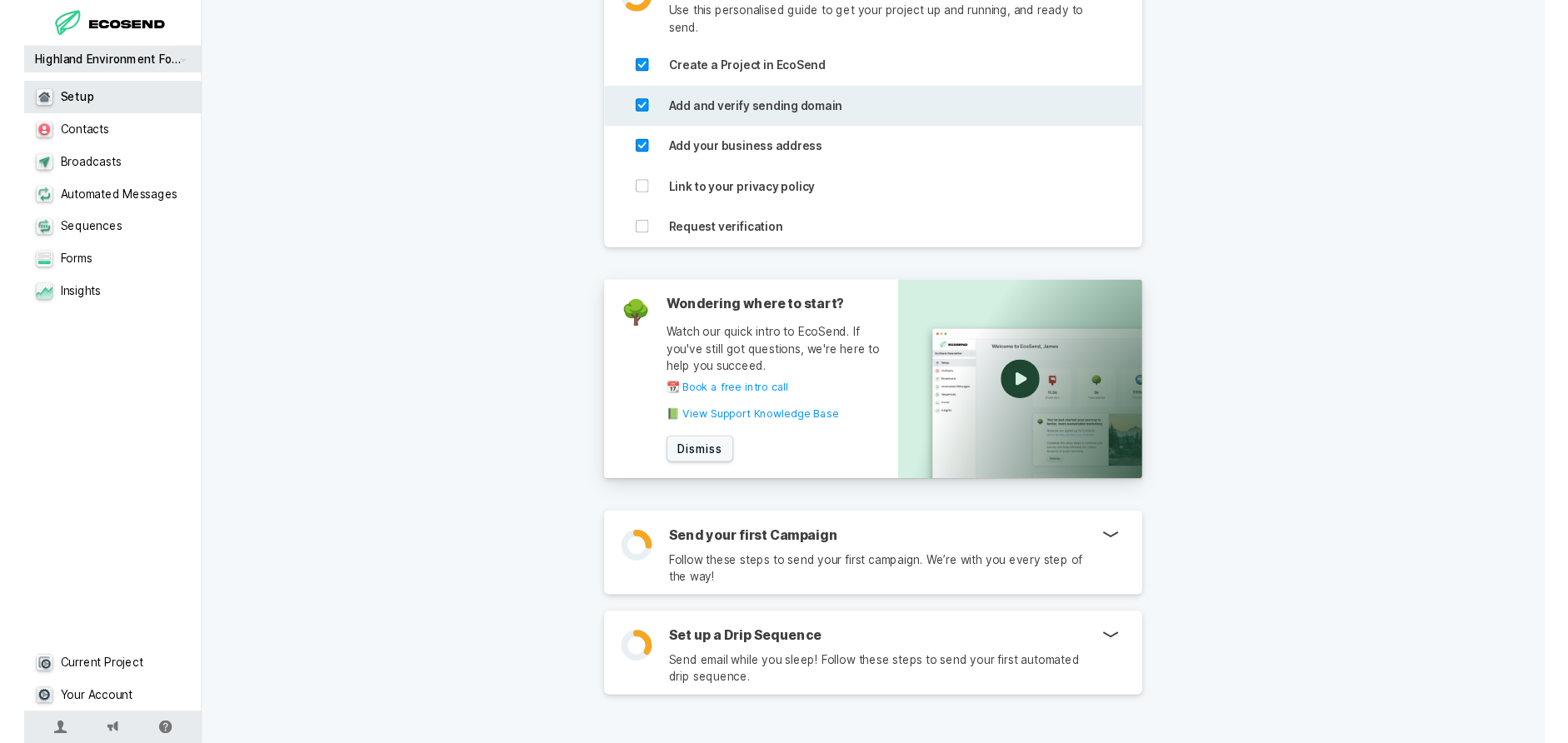
scroll to position [587, 0]
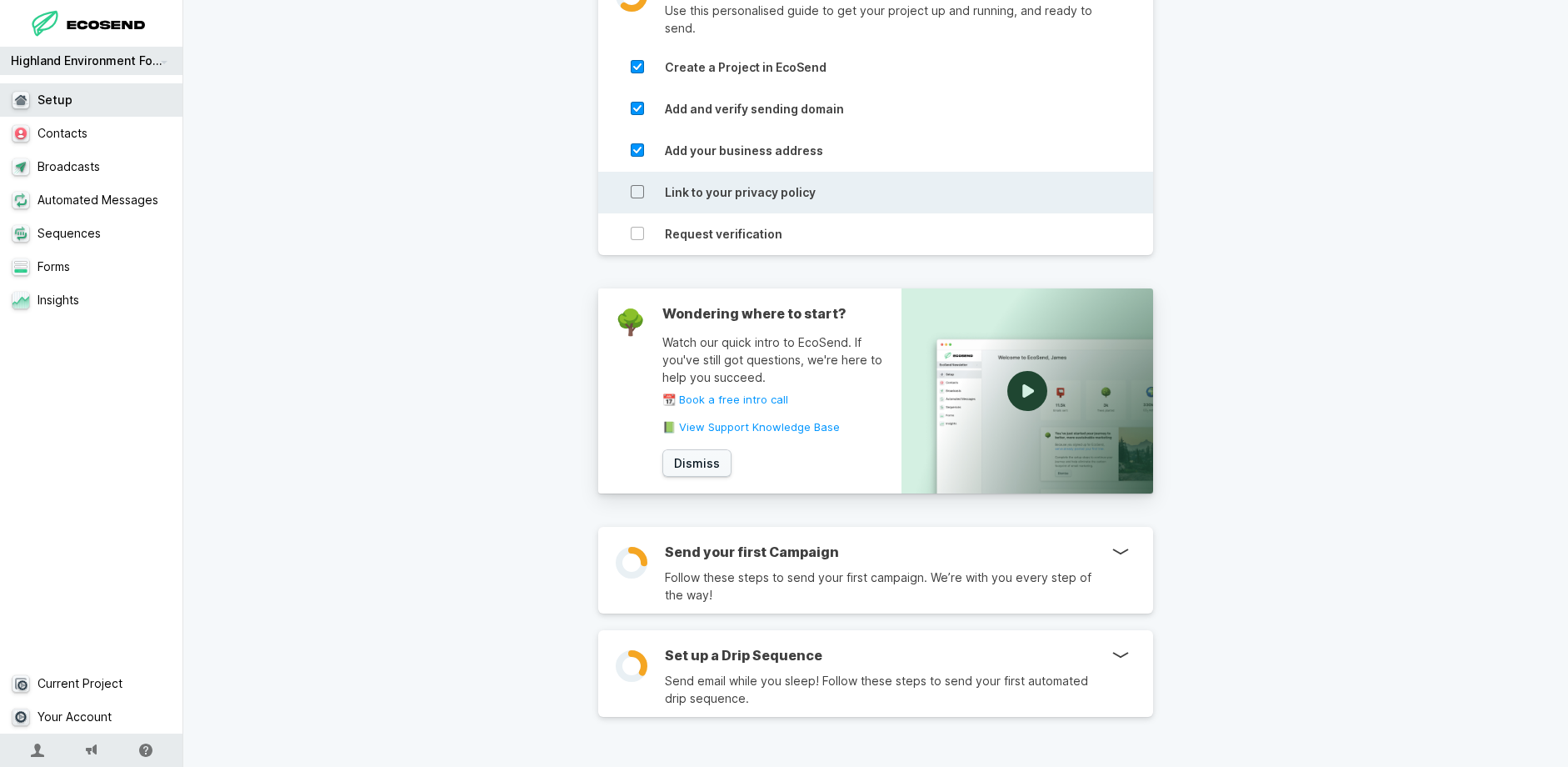
click at [642, 186] on icon at bounding box center [637, 191] width 14 height 14
